Goal: Navigation & Orientation: Go to known website

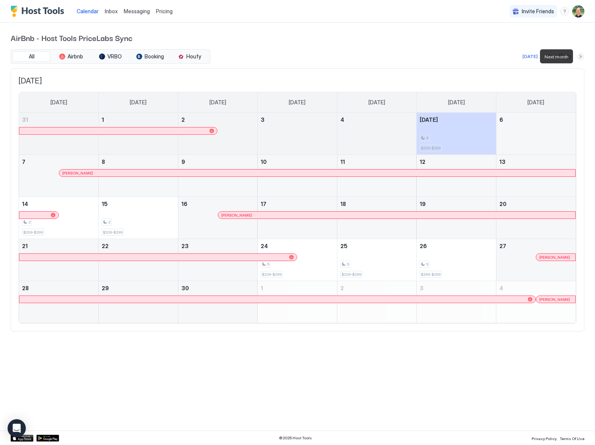
click at [579, 56] on button "Next month" at bounding box center [581, 57] width 8 height 8
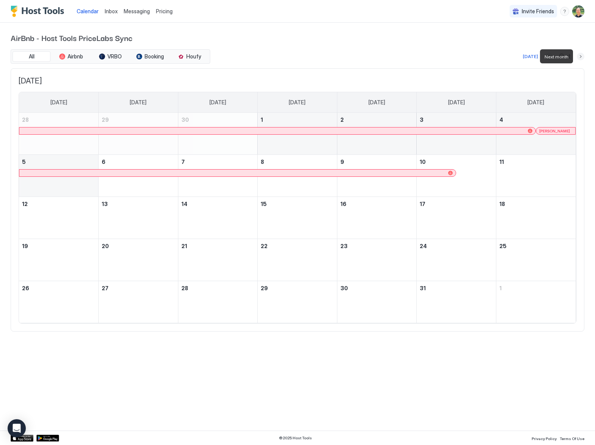
click at [580, 56] on button "Next month" at bounding box center [581, 57] width 8 height 8
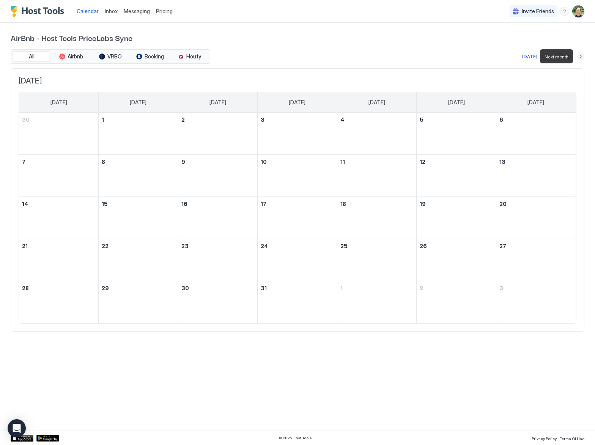
click at [580, 56] on button "Next month" at bounding box center [581, 57] width 8 height 8
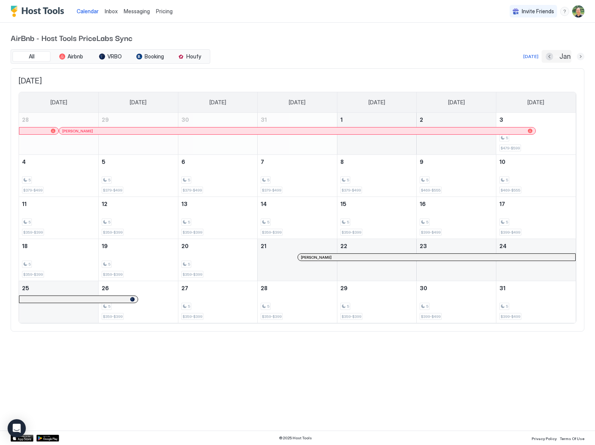
click at [580, 56] on button "Next month" at bounding box center [581, 57] width 8 height 8
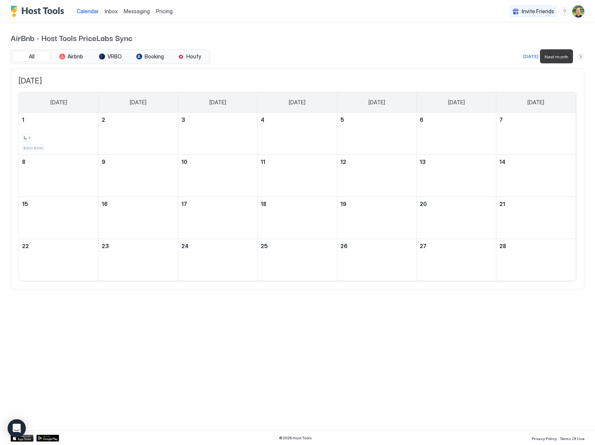
click at [580, 56] on button "Next month" at bounding box center [581, 57] width 8 height 8
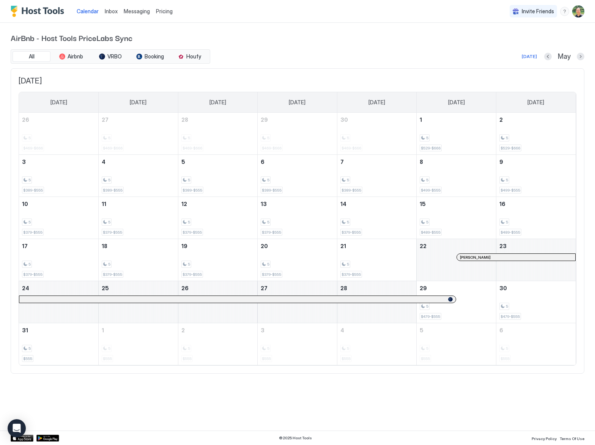
click at [462, 256] on div at bounding box center [462, 257] width 6 height 6
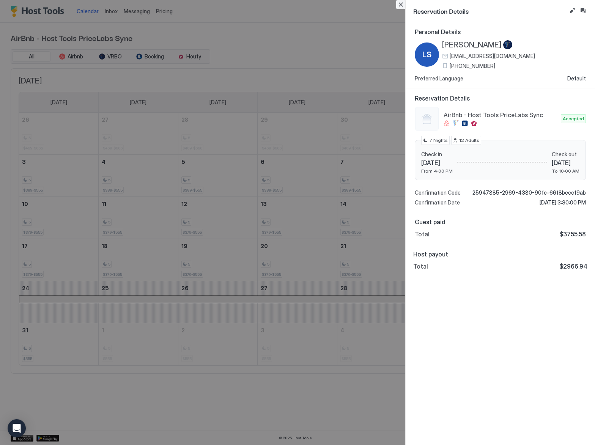
click at [401, 5] on button "Close" at bounding box center [400, 4] width 9 height 9
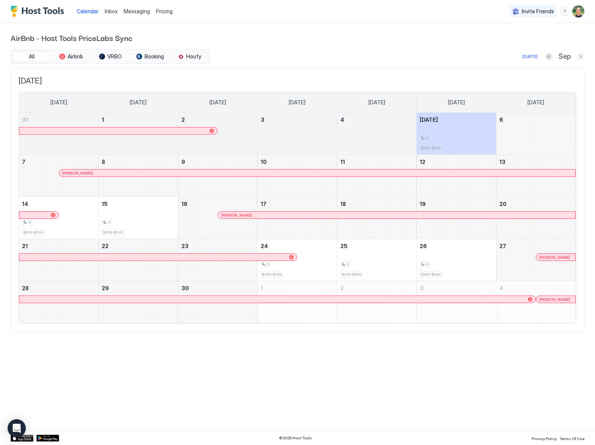
click at [581, 57] on button "Next month" at bounding box center [581, 57] width 8 height 8
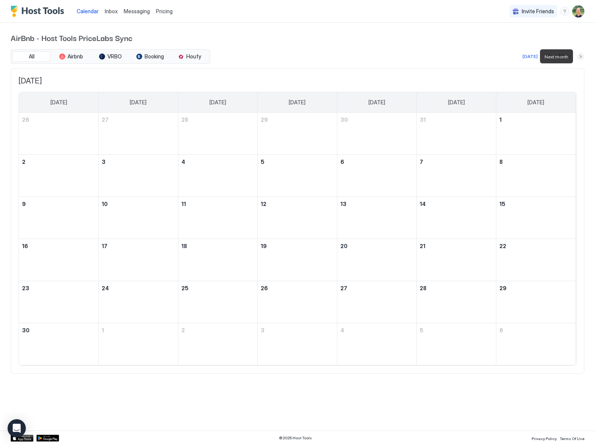
click at [581, 57] on button "Next month" at bounding box center [581, 57] width 8 height 8
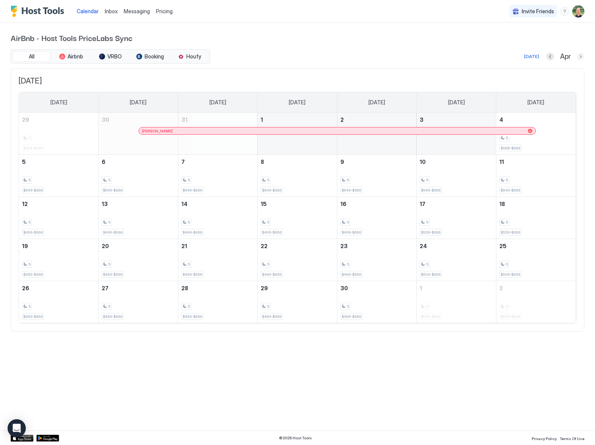
click at [581, 56] on button "Next month" at bounding box center [581, 57] width 8 height 8
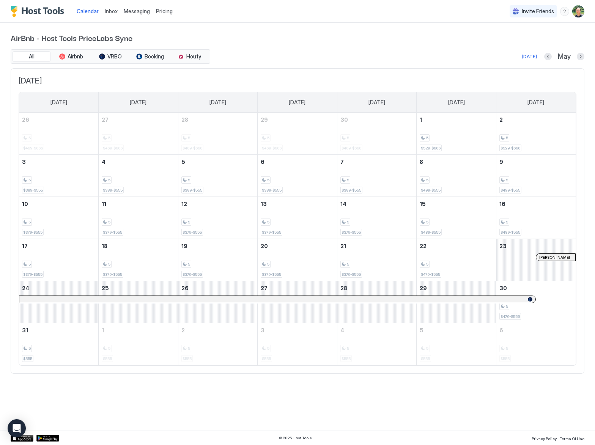
click at [444, 30] on div "AirBnb - Host Tools PriceLabs Sync All Airbnb VRBO Booking Houfy [DATE] May [DA…" at bounding box center [298, 203] width 574 height 360
